Goal: Task Accomplishment & Management: Manage account settings

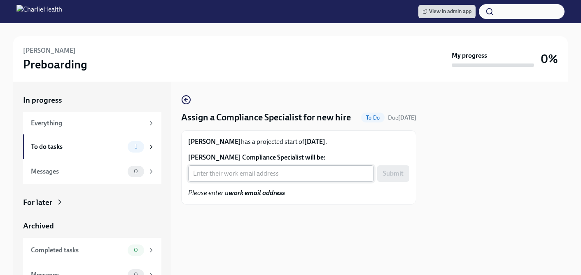
click at [222, 170] on input "Joyce Kempf's Compliance Specialist will be:" at bounding box center [281, 173] width 186 height 16
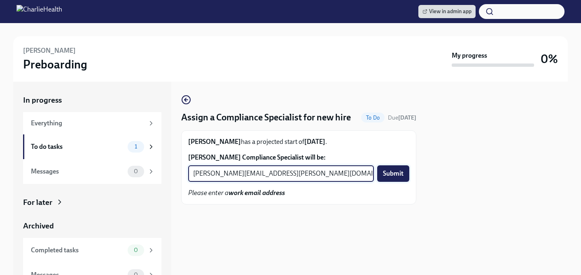
type input "jessica.barrett@charliehealth.com"
click at [395, 170] on span "Submit" at bounding box center [393, 173] width 21 height 8
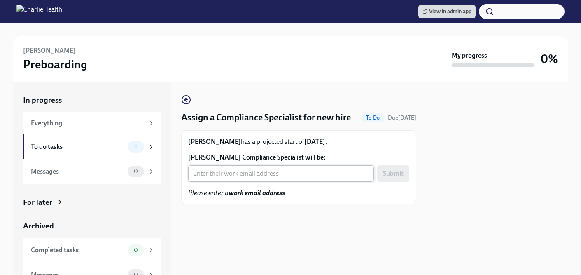
click at [260, 172] on input "[PERSON_NAME] Compliance Specialist will be:" at bounding box center [281, 173] width 186 height 16
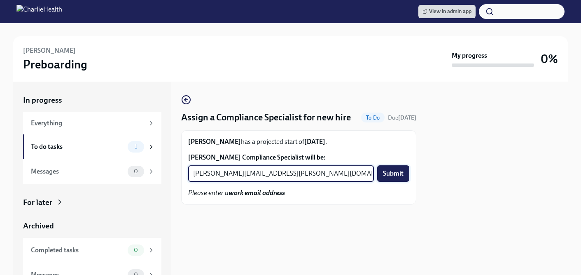
type input "[PERSON_NAME][EMAIL_ADDRESS][PERSON_NAME][DOMAIN_NAME]"
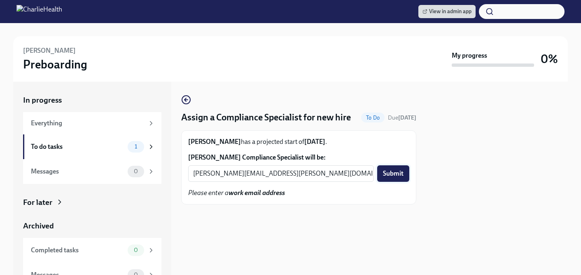
click at [394, 175] on span "Submit" at bounding box center [393, 173] width 21 height 8
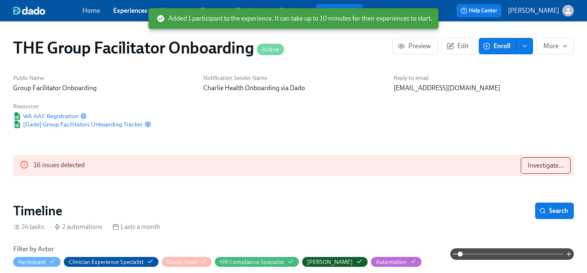
click at [128, 11] on link "Experiences" at bounding box center [130, 11] width 34 height 8
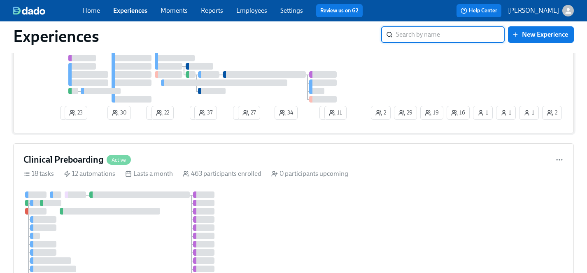
scroll to position [828, 0]
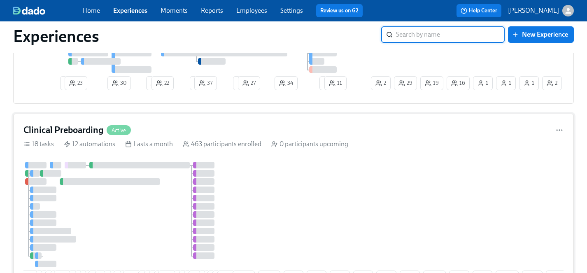
click at [352, 162] on div "1 11 7 4 6 5 55 10 6 9 9 18 2 11 2 14 2 16 12 6 6 3 12 8 1 5 8 4 2 23 21 12 11 …" at bounding box center [293, 225] width 540 height 126
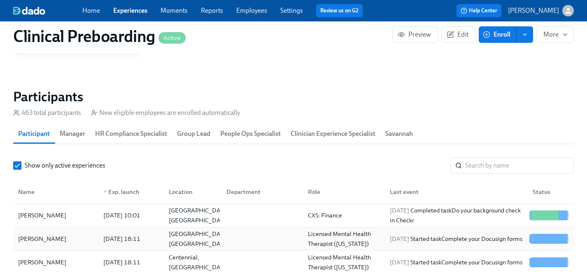
scroll to position [846, 0]
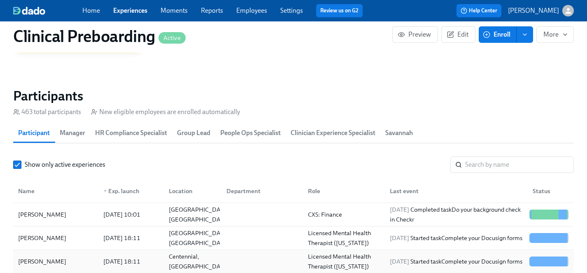
click at [35, 261] on div "[PERSON_NAME]" at bounding box center [42, 261] width 55 height 10
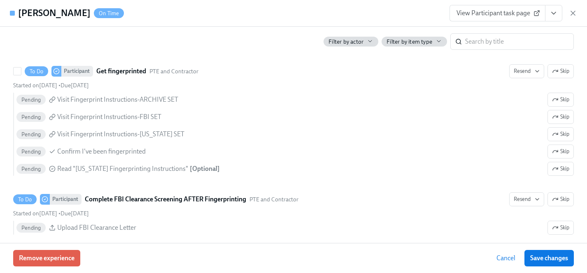
scroll to position [1150, 0]
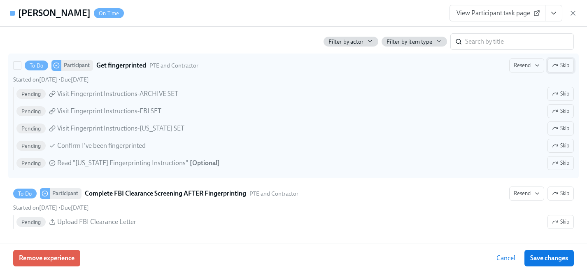
click at [567, 65] on span "Skip" at bounding box center [560, 65] width 17 height 8
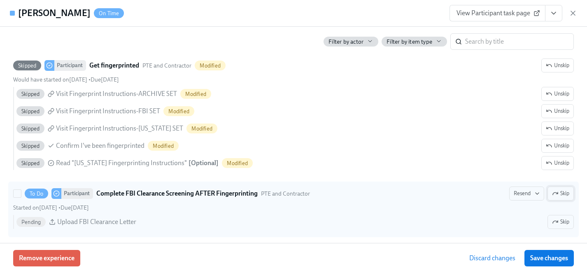
click at [563, 194] on span "Skip" at bounding box center [560, 193] width 17 height 8
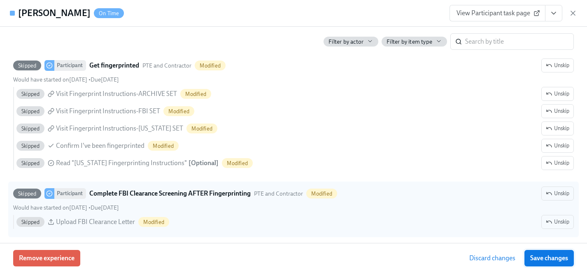
click at [554, 258] on span "Save changes" at bounding box center [549, 258] width 38 height 8
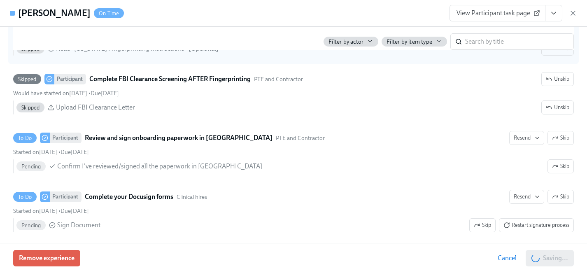
scroll to position [1267, 0]
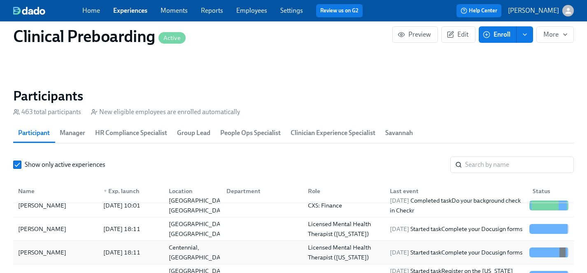
scroll to position [5, 0]
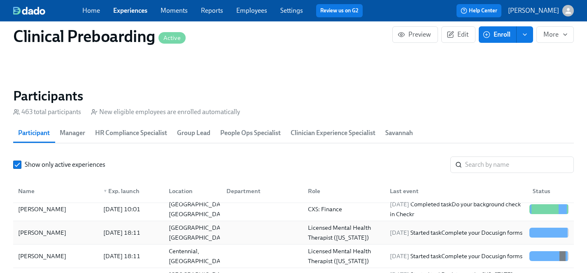
click at [36, 234] on div "[PERSON_NAME]" at bounding box center [42, 233] width 55 height 10
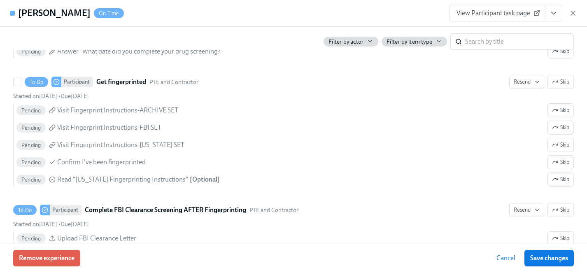
scroll to position [1136, 0]
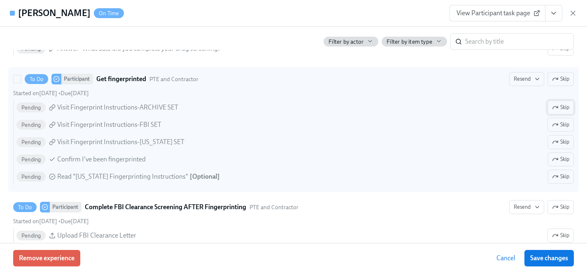
click at [564, 107] on span "Skip" at bounding box center [560, 107] width 17 height 8
click at [563, 126] on span "Skip" at bounding box center [560, 125] width 17 height 8
click at [556, 177] on icon "button" at bounding box center [557, 176] width 2 height 2
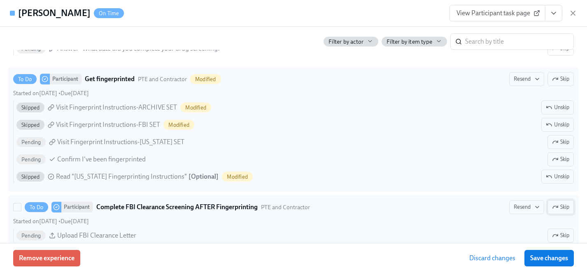
click at [561, 207] on span "Skip" at bounding box center [560, 207] width 17 height 8
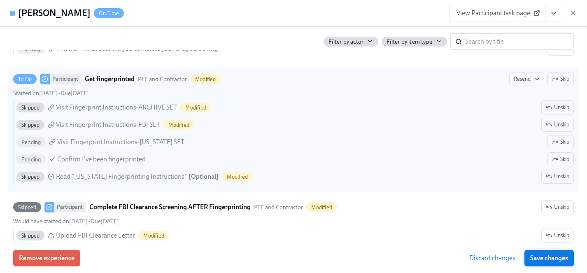
click at [559, 259] on span "Save changes" at bounding box center [549, 258] width 38 height 8
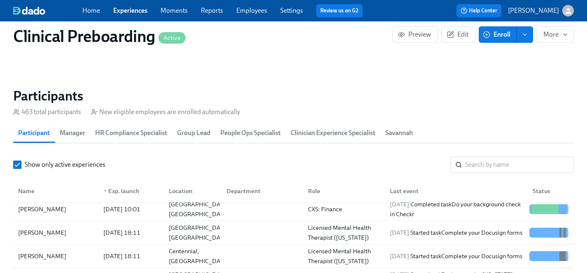
click at [128, 12] on link "Experiences" at bounding box center [130, 11] width 34 height 8
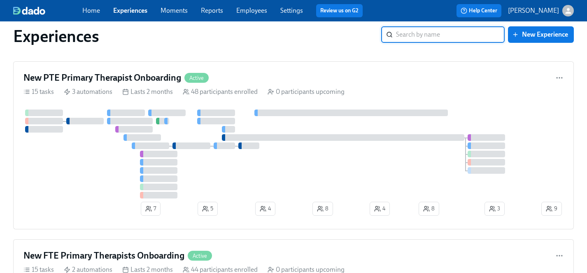
scroll to position [371, 0]
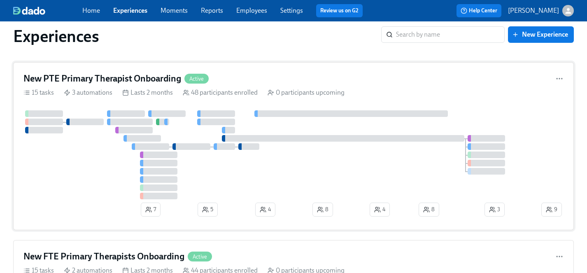
click at [95, 174] on div at bounding box center [281, 154] width 516 height 89
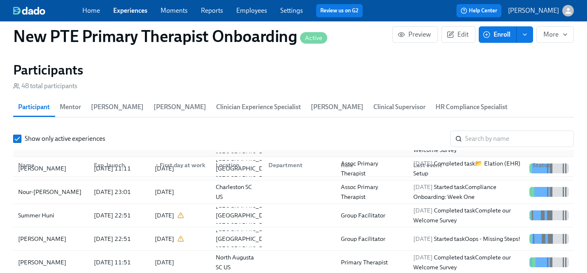
scroll to position [5, 0]
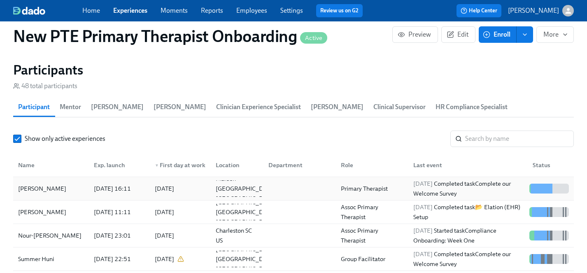
click at [49, 184] on div "[PERSON_NAME]" at bounding box center [42, 189] width 55 height 10
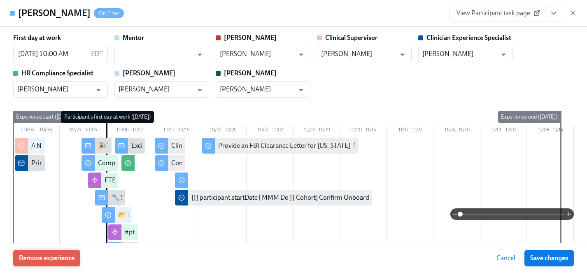
click at [62, 256] on span "Remove experience" at bounding box center [47, 258] width 56 height 8
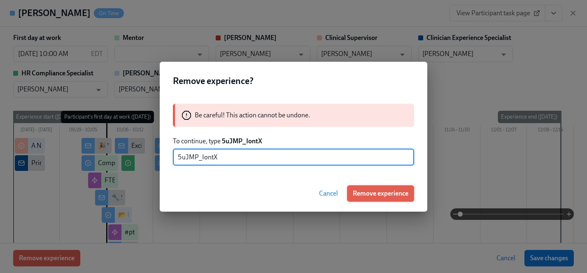
type input "5uJMP_IontX"
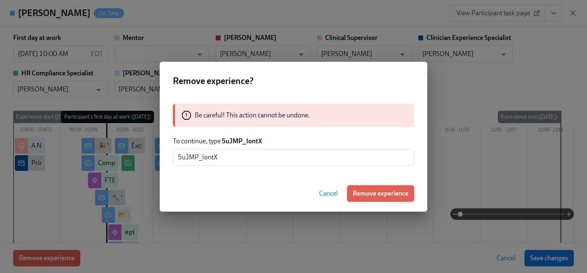
click at [389, 195] on span "Remove experience" at bounding box center [381, 193] width 56 height 8
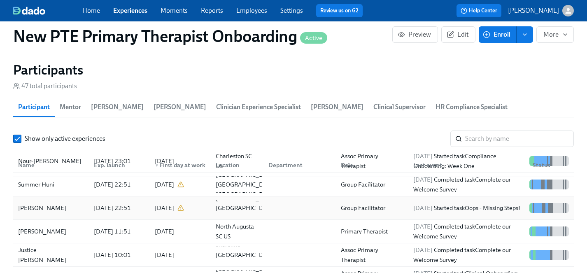
scroll to position [51, 0]
click at [31, 245] on div "Justice [PERSON_NAME]" at bounding box center [51, 255] width 72 height 20
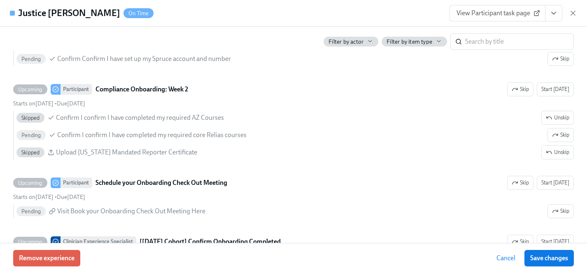
scroll to position [1634, 0]
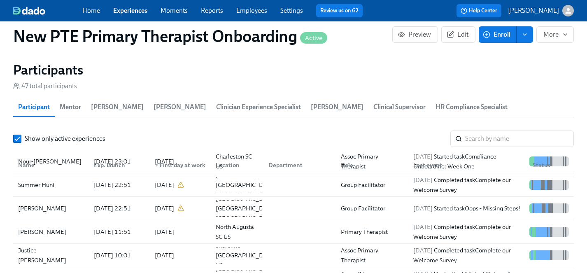
click at [126, 9] on link "Experiences" at bounding box center [130, 11] width 34 height 8
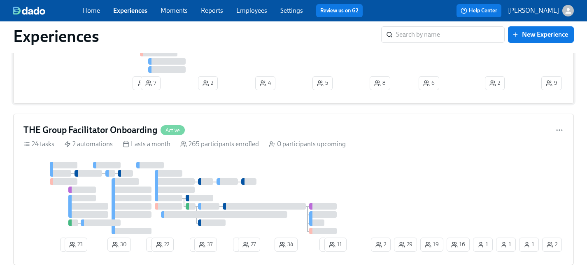
click at [103, 69] on div at bounding box center [281, 32] width 516 height 81
